Goal: Find specific page/section: Find specific page/section

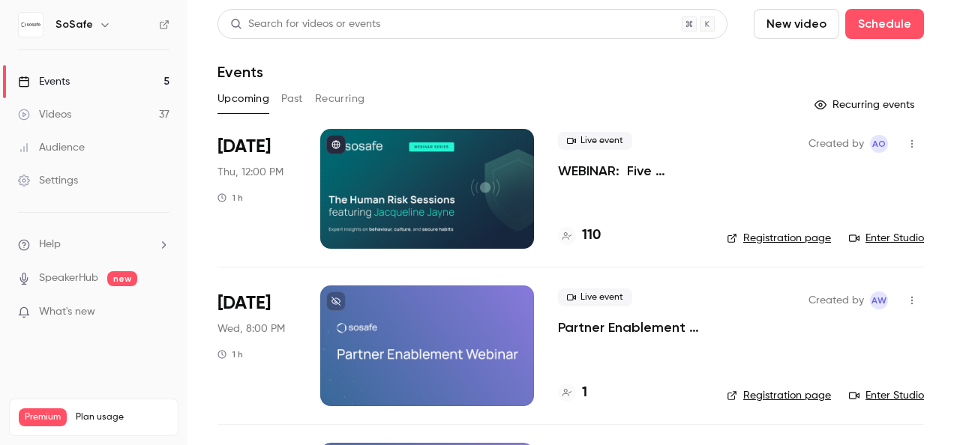
click at [884, 235] on link "Enter Studio" at bounding box center [886, 238] width 75 height 15
